Goal: Task Accomplishment & Management: Manage account settings

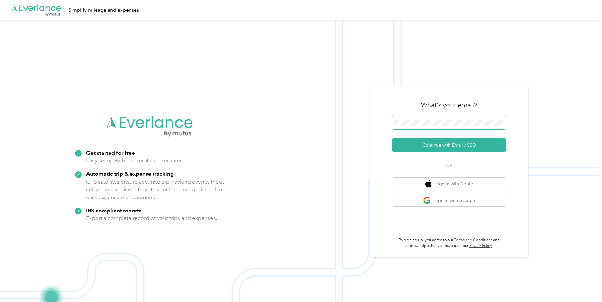
click at [442, 119] on span at bounding box center [449, 122] width 114 height 13
click at [441, 146] on button "Continue with Email / SSO" at bounding box center [449, 144] width 114 height 13
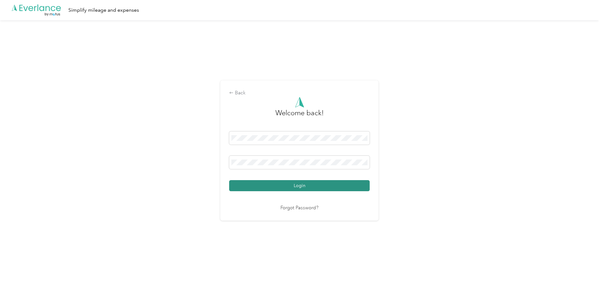
click at [325, 186] on button "Login" at bounding box center [299, 185] width 141 height 11
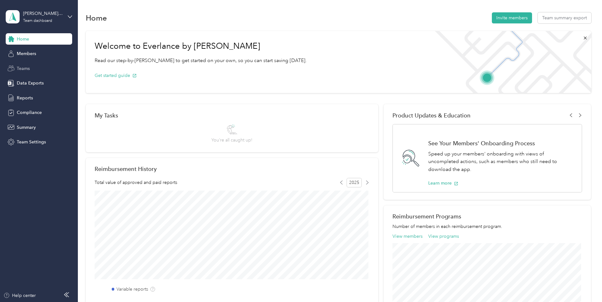
click at [26, 68] on span "Teams" at bounding box center [23, 68] width 13 height 7
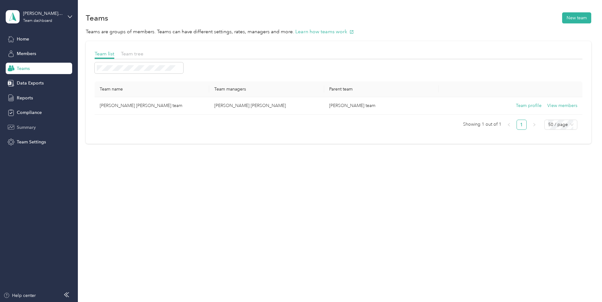
click at [20, 129] on span "Summary" at bounding box center [26, 127] width 19 height 7
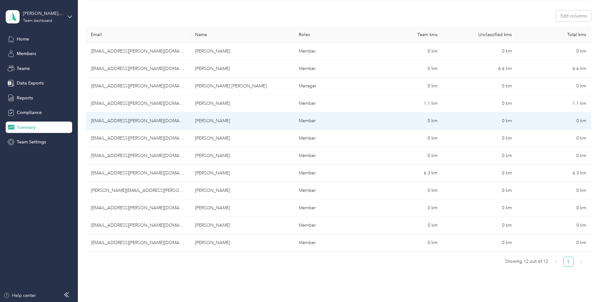
scroll to position [95, 0]
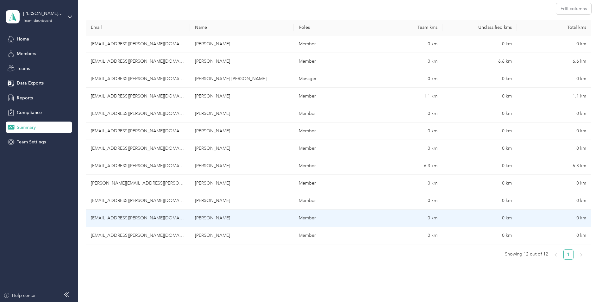
click at [210, 219] on td "[PERSON_NAME]" at bounding box center [242, 218] width 104 height 17
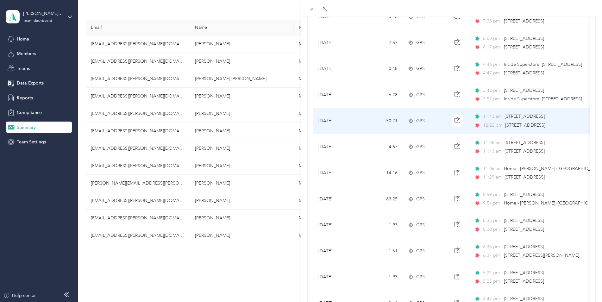
scroll to position [127, 0]
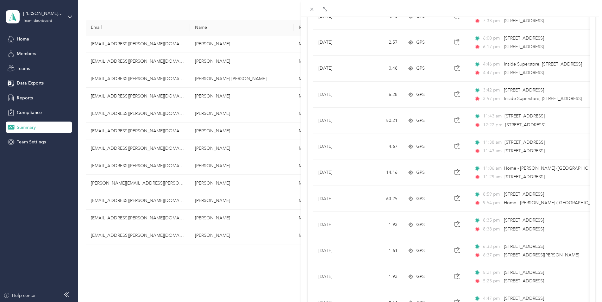
click at [26, 95] on div "[PERSON_NAME] Archive Trips Expenses Reports Member info Program Commute Rates …" at bounding box center [301, 151] width 602 height 302
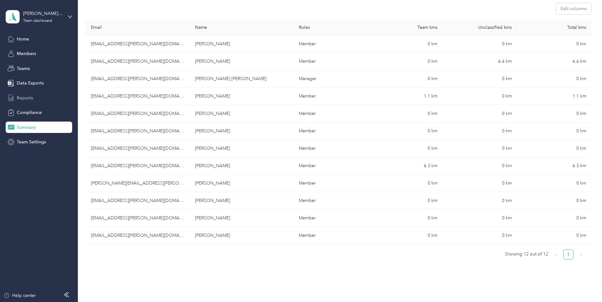
click at [24, 99] on span "Reports" at bounding box center [25, 98] width 16 height 7
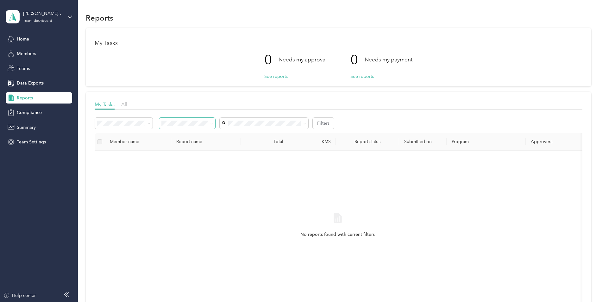
click at [214, 123] on span at bounding box center [187, 123] width 56 height 11
click at [283, 166] on div "No reports found with current filters" at bounding box center [338, 231] width 476 height 151
drag, startPoint x: 147, startPoint y: 124, endPoint x: 180, endPoint y: 133, distance: 34.3
click at [148, 124] on span at bounding box center [147, 123] width 5 height 7
click at [336, 123] on button "1" at bounding box center [334, 123] width 5 height 7
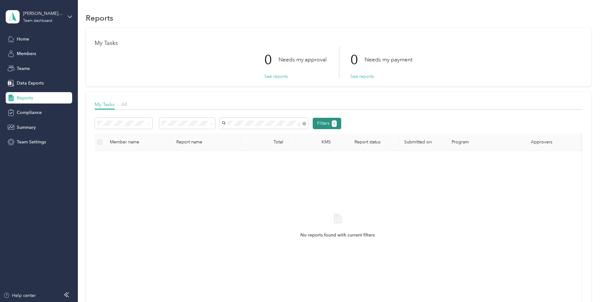
click at [334, 123] on span "1" at bounding box center [334, 124] width 2 height 6
click at [363, 77] on button "See reports" at bounding box center [361, 76] width 23 height 7
click at [279, 76] on button "See reports" at bounding box center [275, 76] width 23 height 7
click at [123, 104] on span "All" at bounding box center [124, 104] width 6 height 6
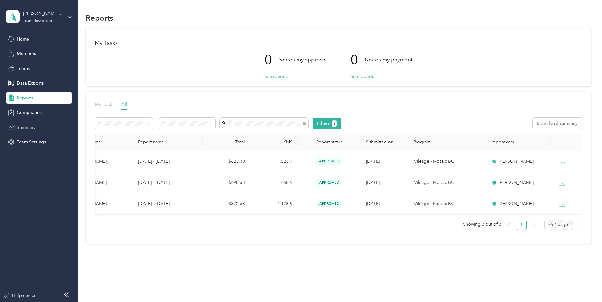
click at [30, 126] on span "Summary" at bounding box center [26, 127] width 19 height 7
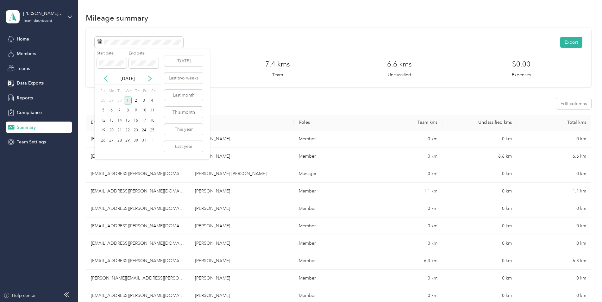
click at [104, 79] on icon at bounding box center [106, 78] width 6 height 6
click at [110, 131] on div "22" at bounding box center [111, 131] width 8 height 8
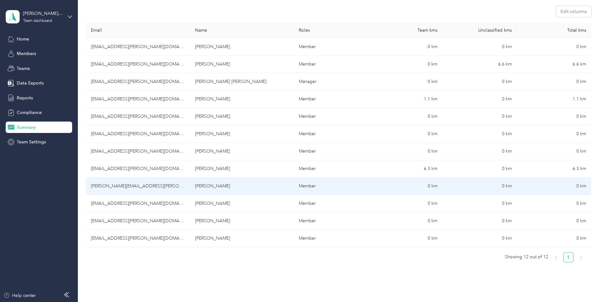
scroll to position [95, 0]
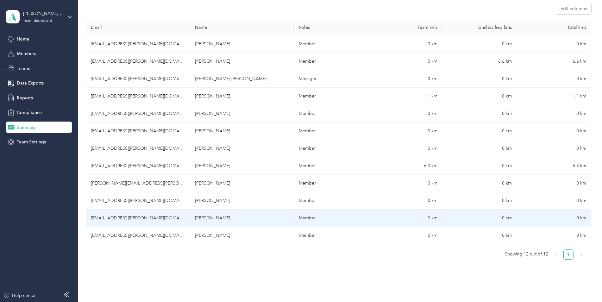
click at [222, 217] on td "[PERSON_NAME]" at bounding box center [242, 218] width 104 height 17
